Goal: Navigation & Orientation: Find specific page/section

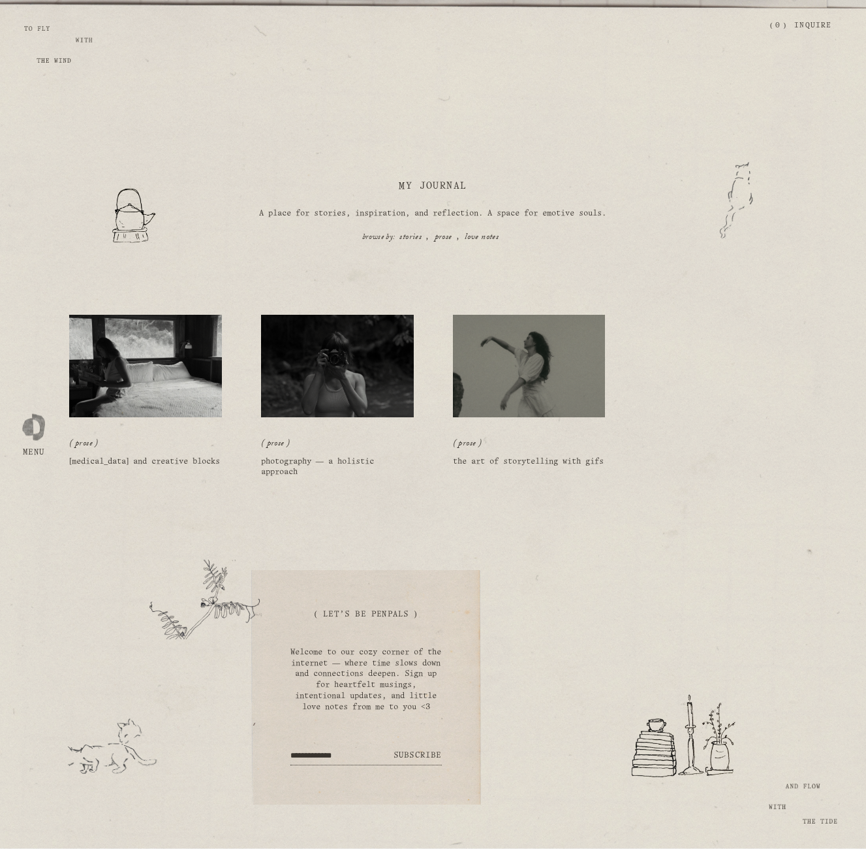
click at [498, 369] on img at bounding box center [529, 365] width 154 height 103
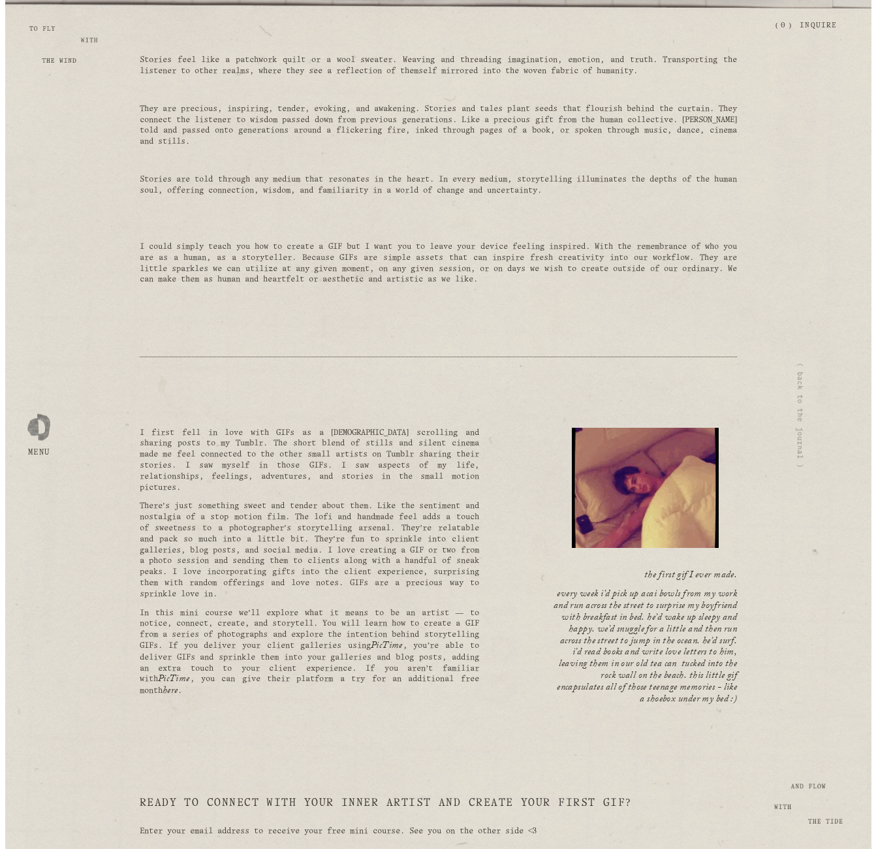
scroll to position [615, 0]
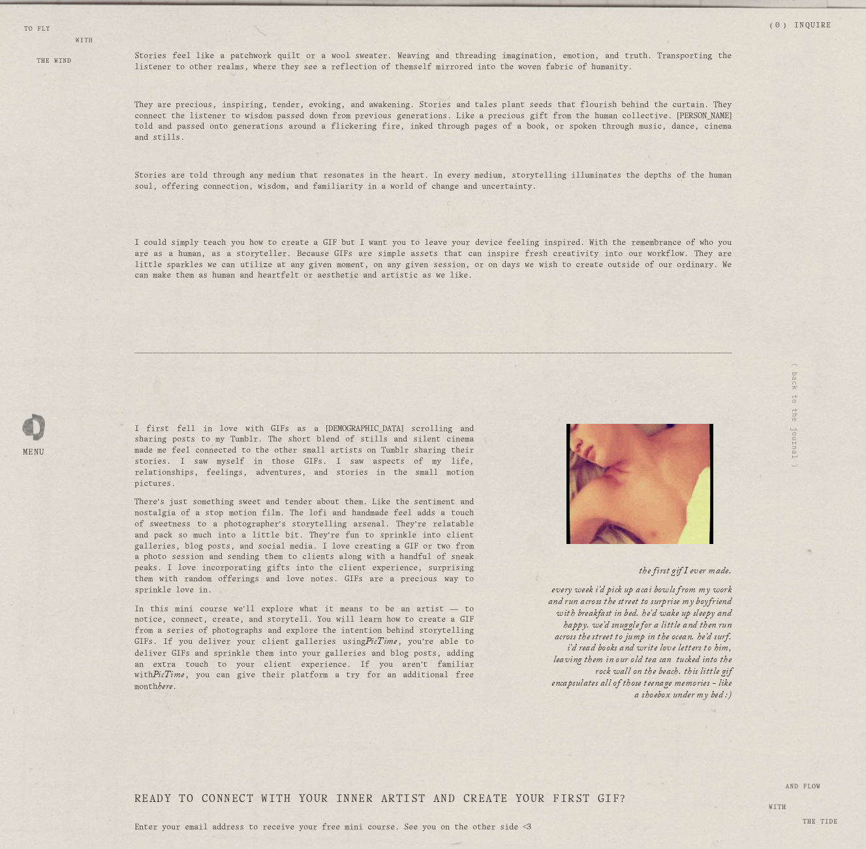
click at [33, 426] on div at bounding box center [33, 424] width 23 height 23
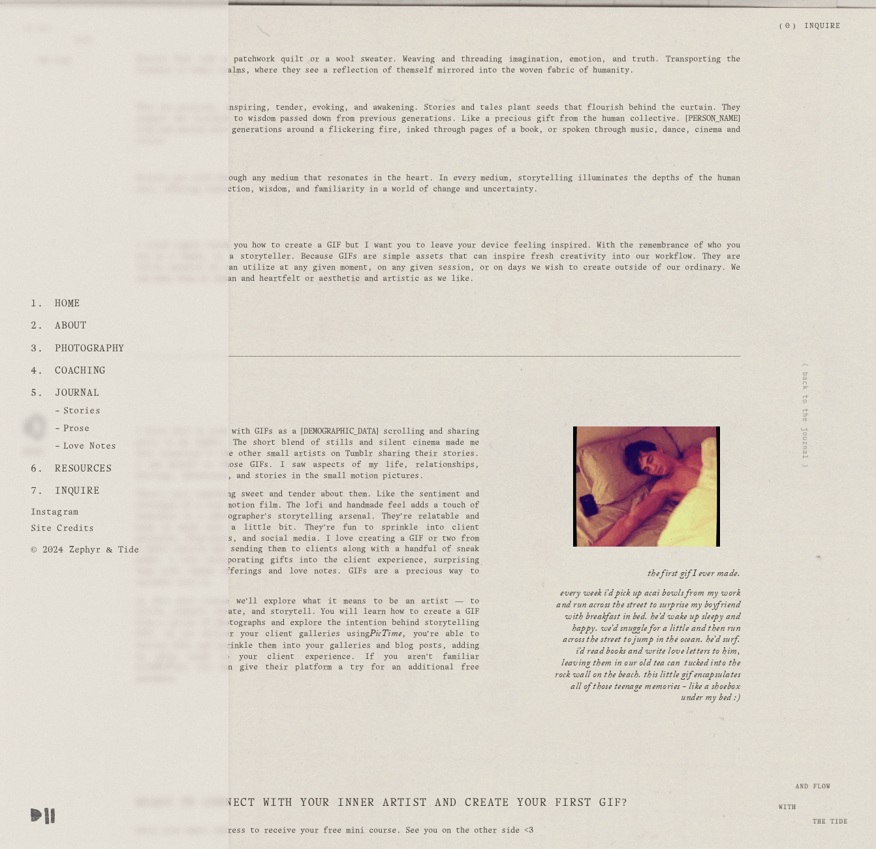
click at [64, 377] on link "Coaching" at bounding box center [80, 371] width 61 height 22
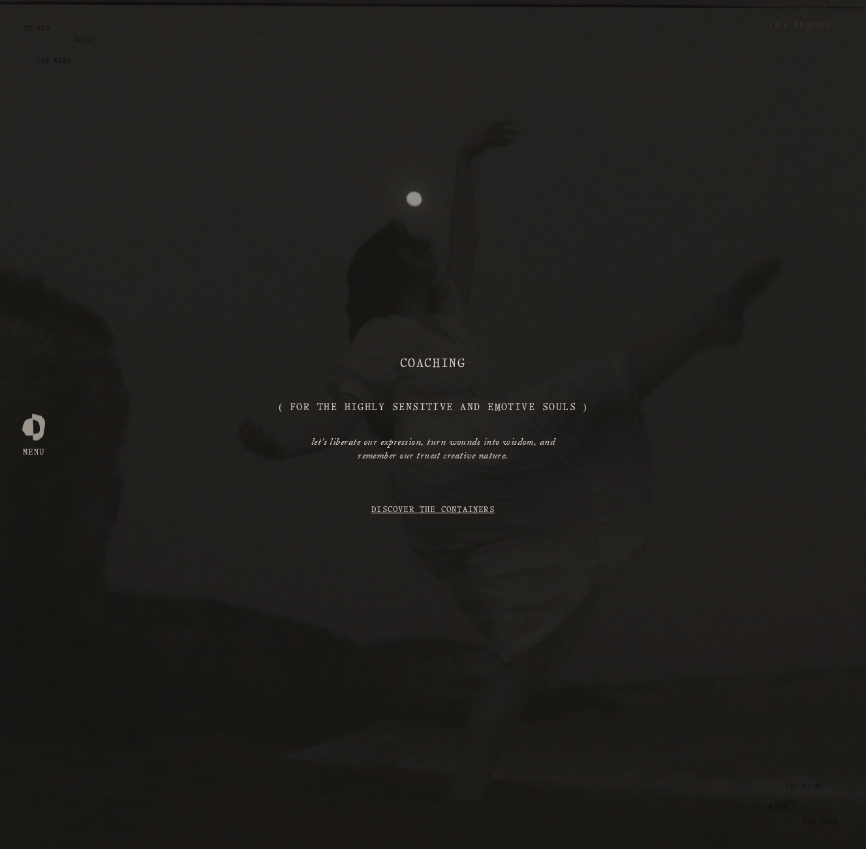
click at [416, 511] on link "Discover the Containers" at bounding box center [432, 509] width 123 height 25
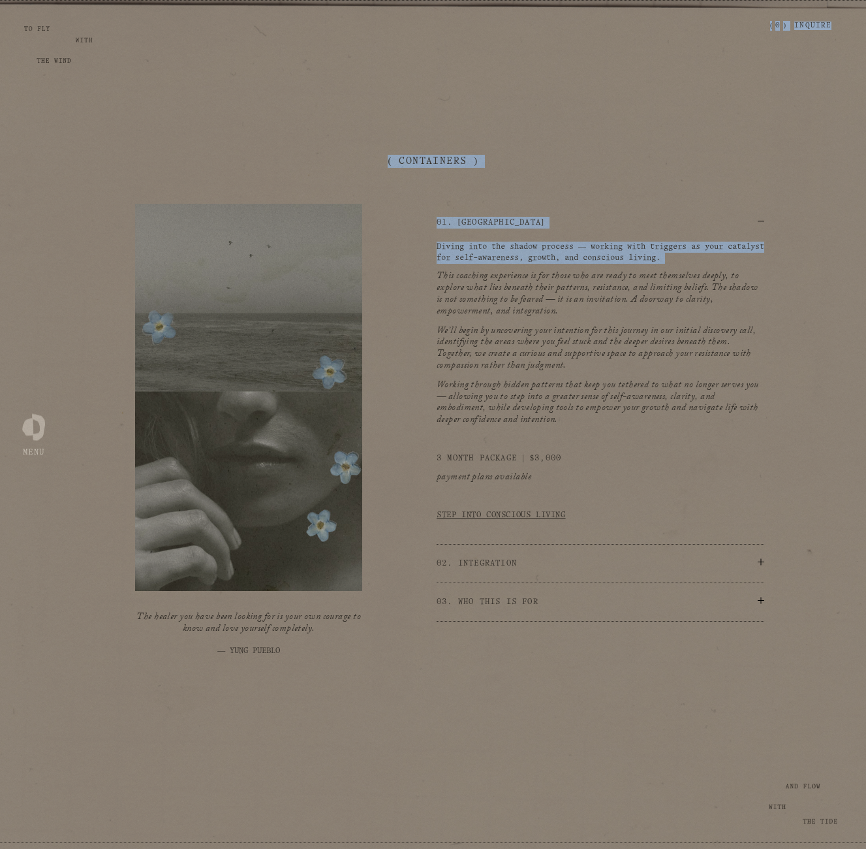
drag, startPoint x: 865, startPoint y: 264, endPoint x: 866, endPoint y: 277, distance: 12.5
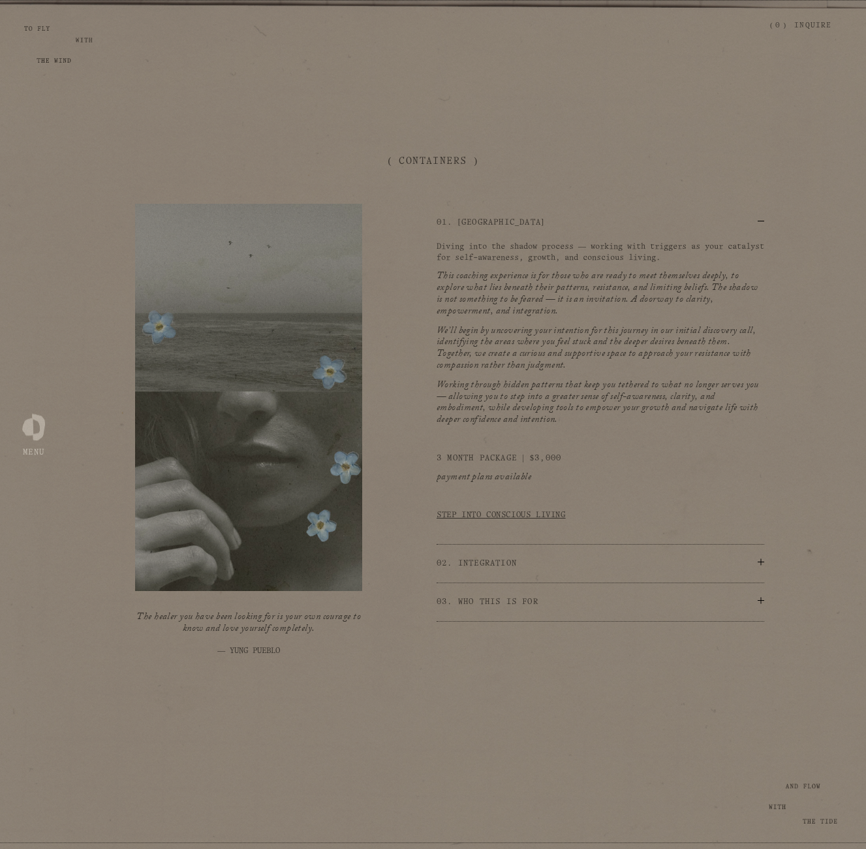
click at [829, 292] on div "( Containers ) 01. [GEOGRAPHIC_DATA] Diving into the shadow process — working w…" at bounding box center [433, 424] width 866 height 539
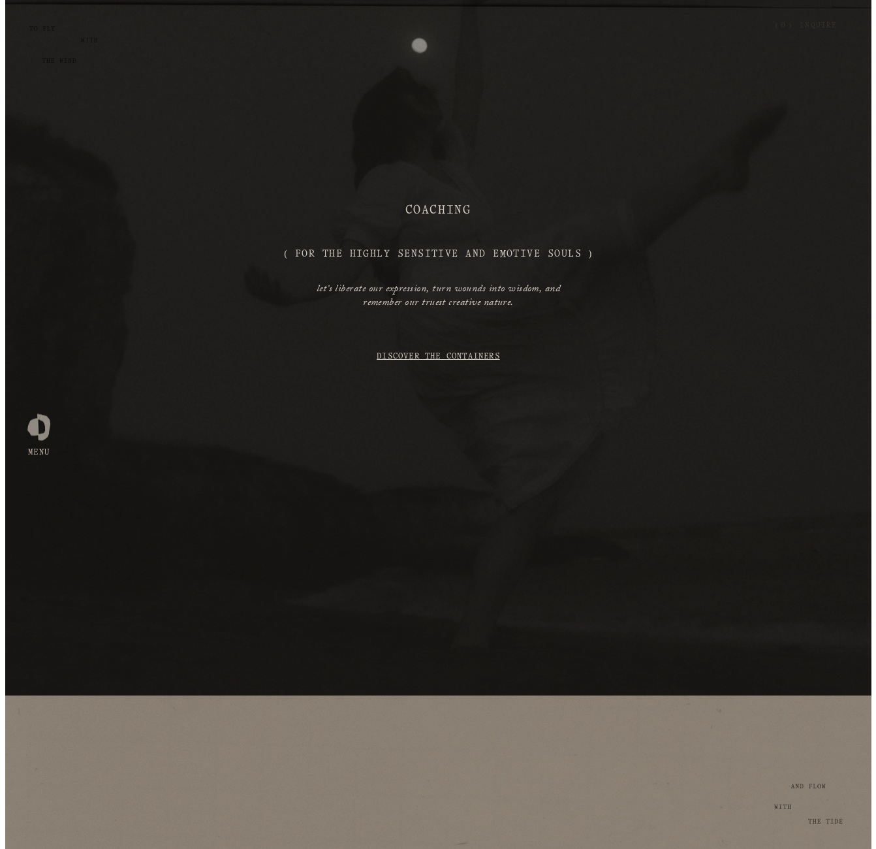
scroll to position [0, 0]
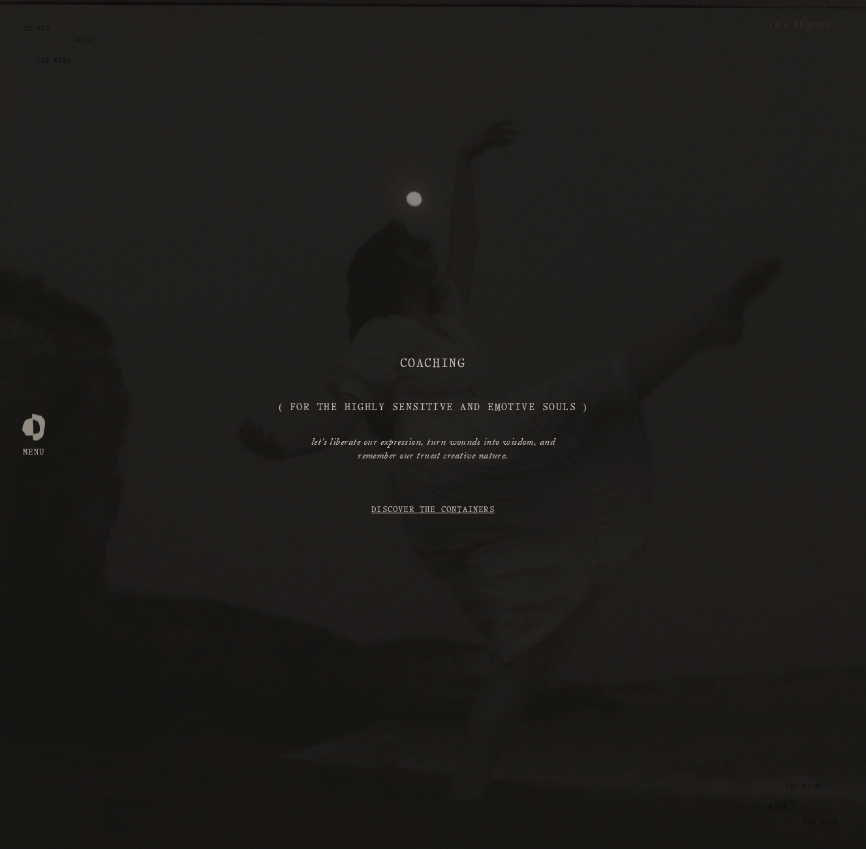
click at [20, 430] on button "Open Menu Close Menu" at bounding box center [33, 425] width 31 height 24
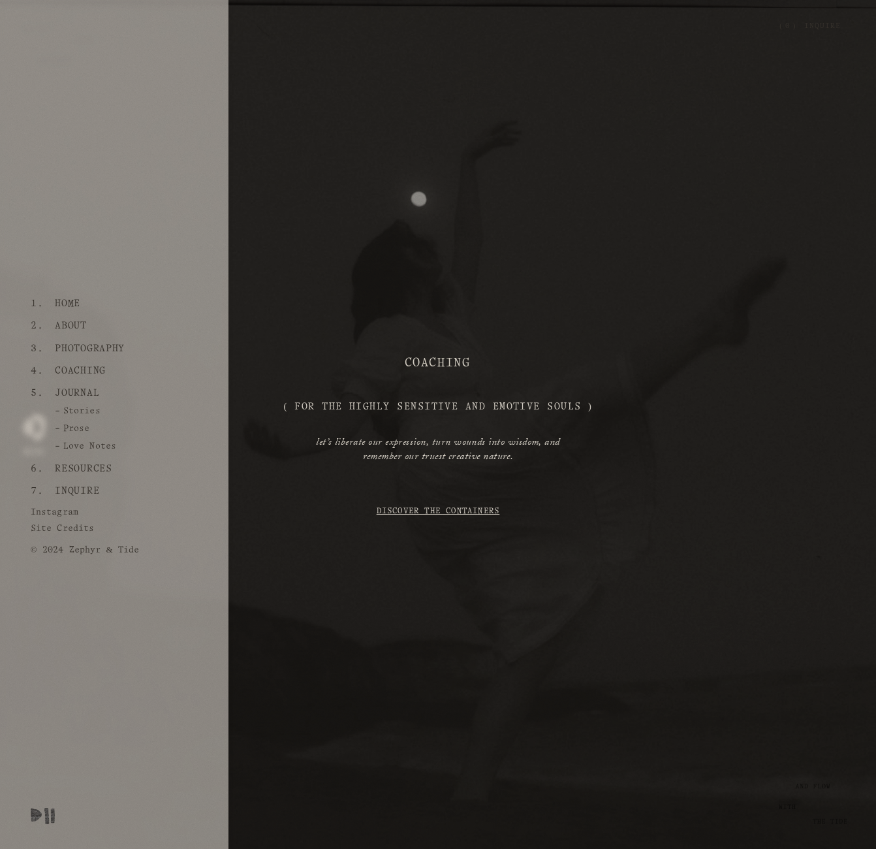
click at [67, 307] on link "Home" at bounding box center [67, 303] width 35 height 22
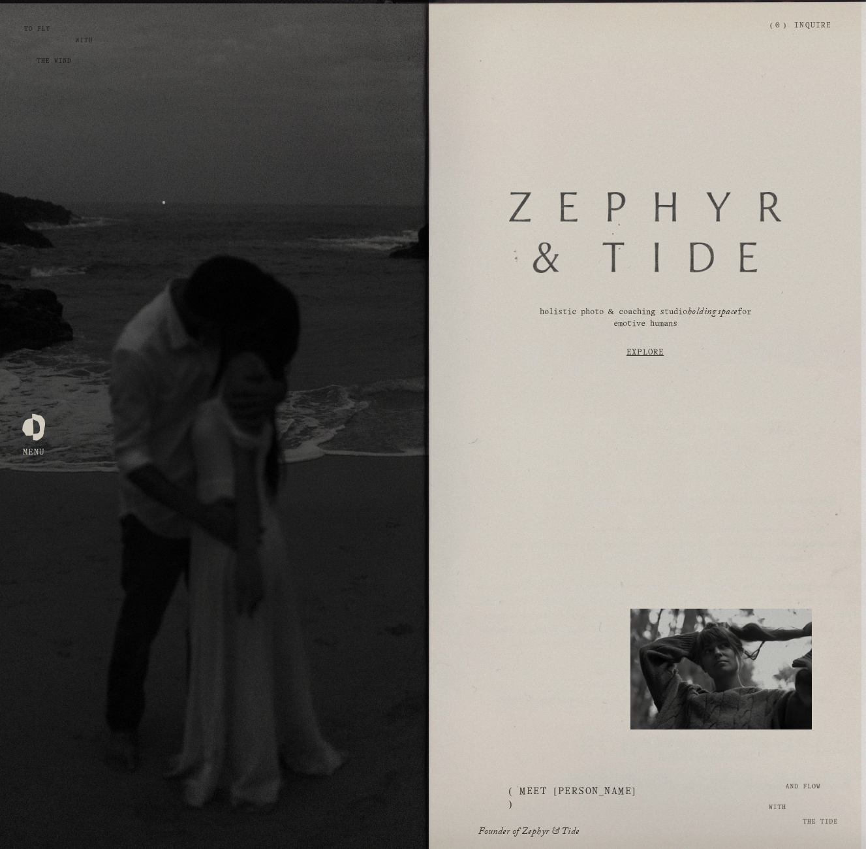
drag, startPoint x: 864, startPoint y: 144, endPoint x: 869, endPoint y: 155, distance: 12.9
